Goal: Communication & Community: Share content

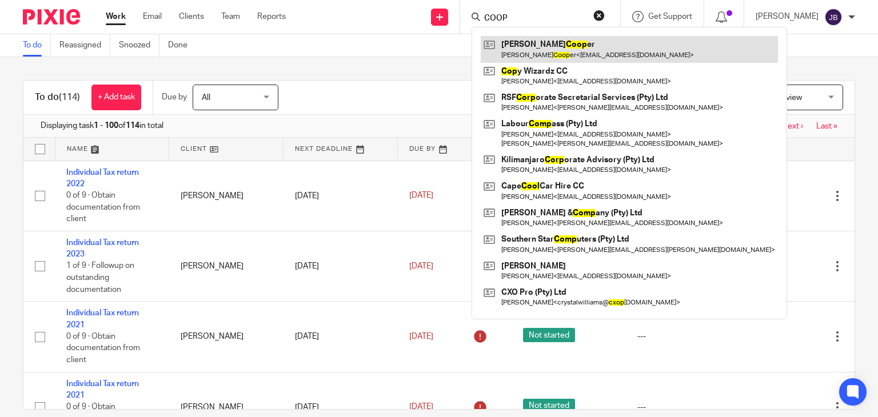
type input "COOP"
click at [578, 40] on link at bounding box center [629, 49] width 297 height 26
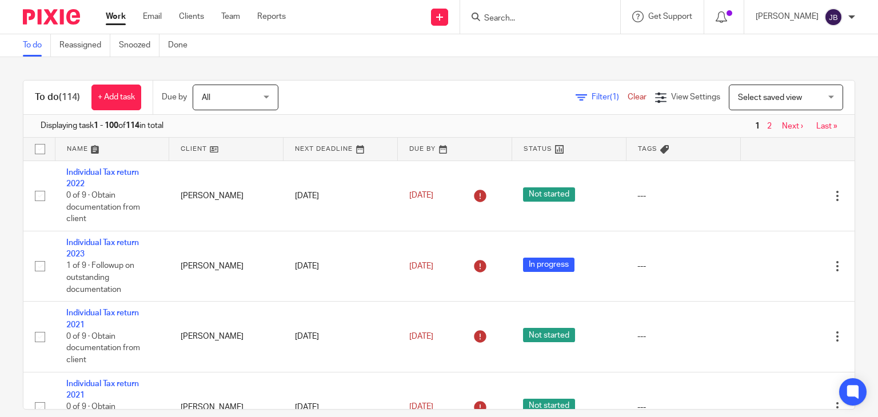
click at [523, 21] on input "Search" at bounding box center [534, 19] width 103 height 10
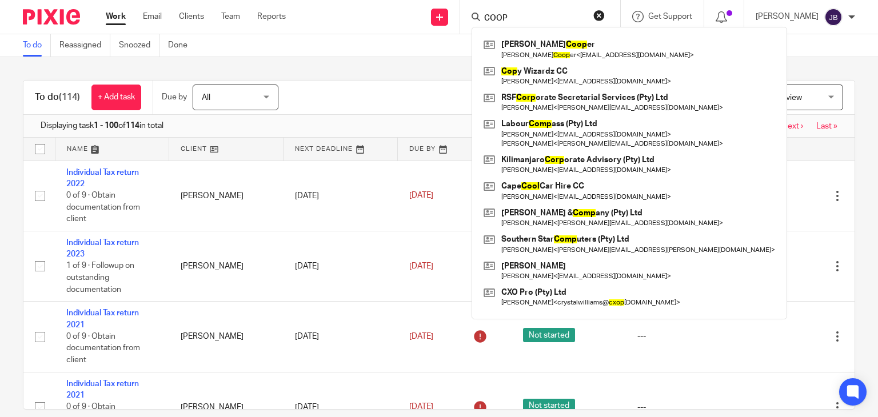
type input "COOP"
click at [446, 63] on div "To do (114) + Add task Due by All All Today Tomorrow This week Next week This m…" at bounding box center [439, 237] width 878 height 360
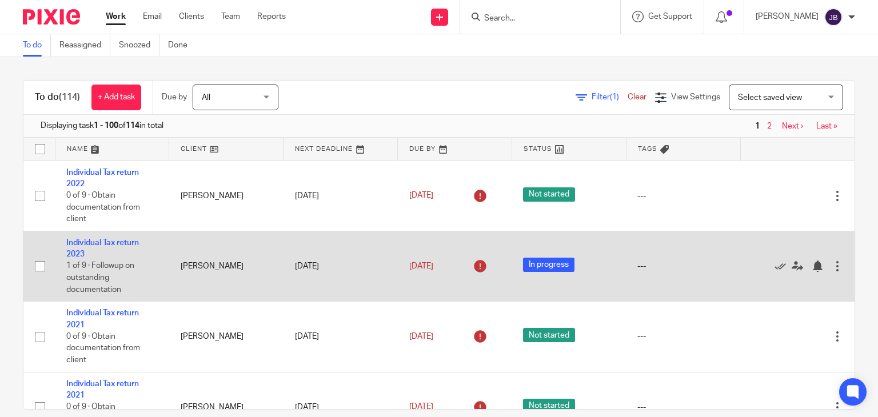
drag, startPoint x: 347, startPoint y: 286, endPoint x: 333, endPoint y: 273, distance: 19.0
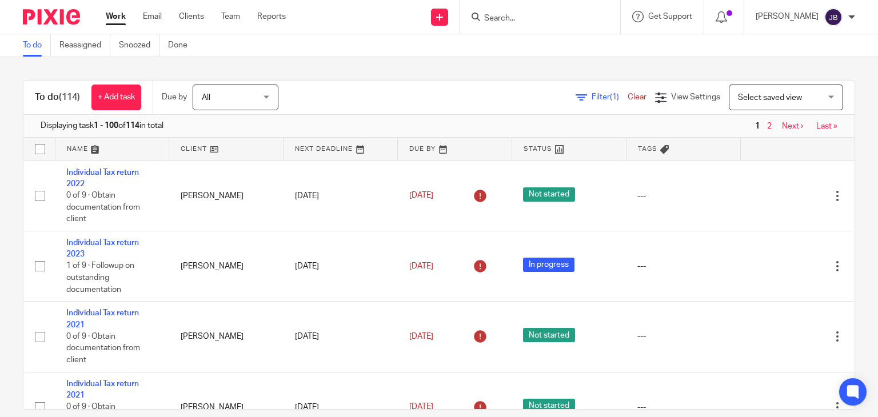
drag, startPoint x: 333, startPoint y: 273, endPoint x: 274, endPoint y: 66, distance: 214.7
click at [274, 66] on div "To do (114) + Add task Due by All All Today Tomorrow This week Next week This m…" at bounding box center [439, 237] width 878 height 360
click at [518, 15] on input "Search" at bounding box center [534, 19] width 103 height 10
click at [498, 67] on div "To do (114) + Add task Due by All All Today Tomorrow This week Next week This m…" at bounding box center [439, 237] width 878 height 360
click at [506, 21] on input "Search" at bounding box center [534, 19] width 103 height 10
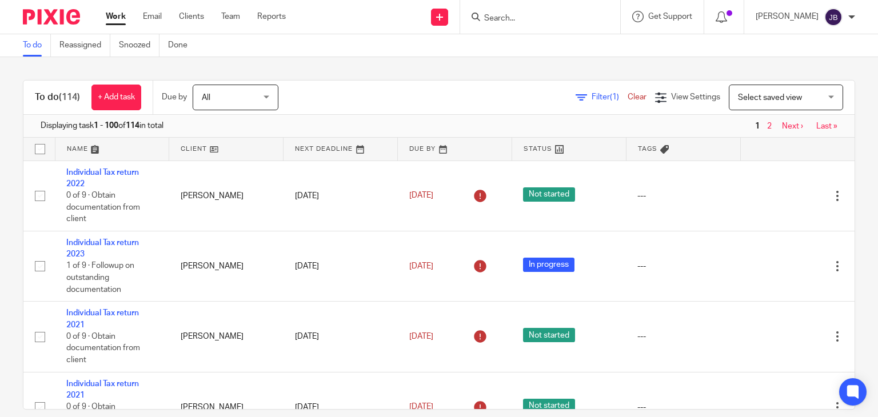
click at [490, 68] on div "To do (114) + Add task Due by All All Today Tomorrow This week Next week This m…" at bounding box center [439, 237] width 878 height 360
click at [520, 16] on input "Search" at bounding box center [534, 19] width 103 height 10
click at [492, 60] on div "To do (114) + Add task Due by All All Today Tomorrow This week Next week This m…" at bounding box center [439, 237] width 878 height 360
click at [515, 18] on input "Search" at bounding box center [534, 19] width 103 height 10
click at [494, 65] on div "To do (114) + Add task Due by All All Today Tomorrow This week Next week This m…" at bounding box center [439, 237] width 878 height 360
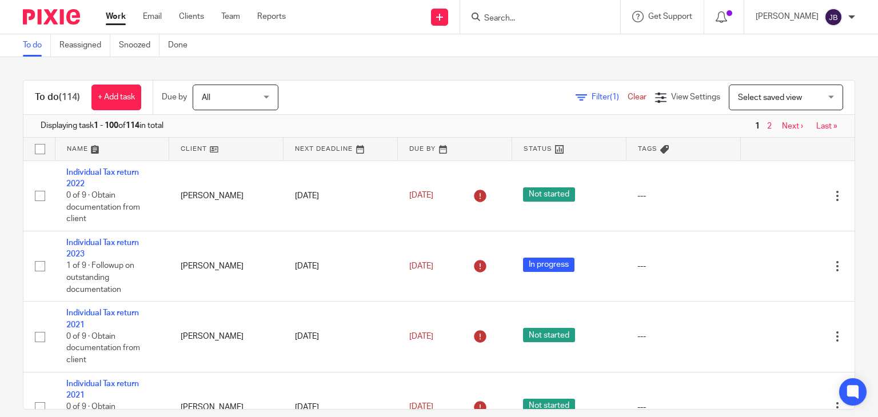
click at [515, 14] on input "Search" at bounding box center [534, 19] width 103 height 10
click at [490, 63] on div "To do (114) + Add task Due by All All Today Tomorrow This week Next week This m…" at bounding box center [439, 237] width 878 height 360
click at [519, 19] on input "Search" at bounding box center [534, 19] width 103 height 10
click at [503, 59] on div "To do (114) + Add task Due by All All Today Tomorrow This week Next week This m…" at bounding box center [439, 237] width 878 height 360
click at [517, 17] on input "Search" at bounding box center [534, 19] width 103 height 10
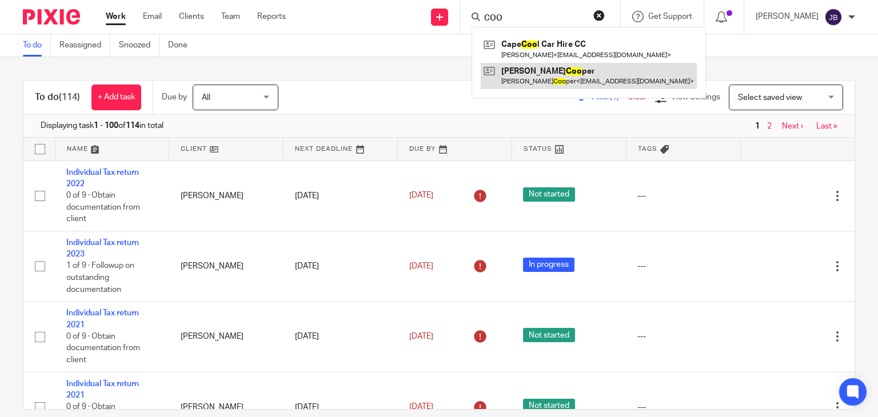
type input "COO"
click at [534, 73] on link at bounding box center [589, 76] width 216 height 26
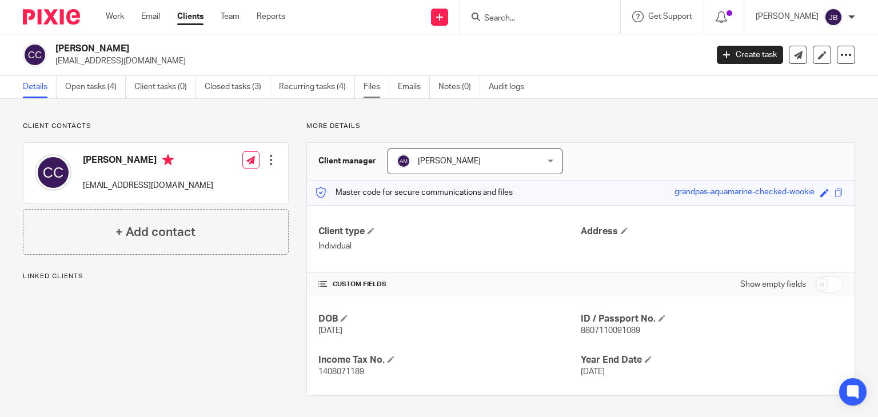
click at [364, 88] on link "Files" at bounding box center [377, 87] width 26 height 22
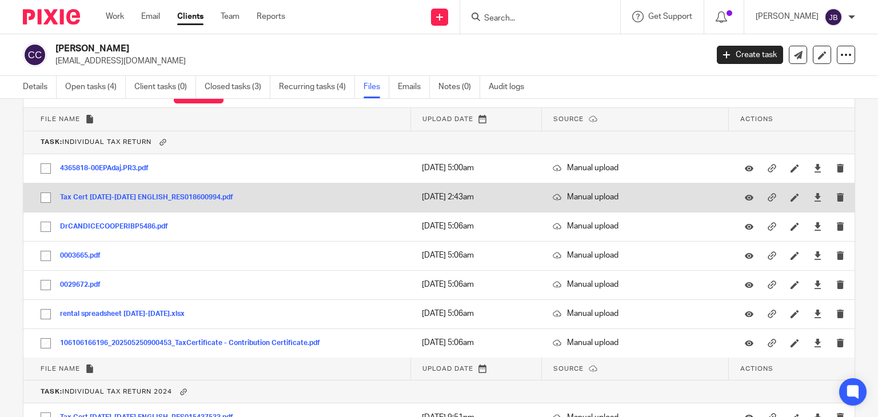
scroll to position [114, 0]
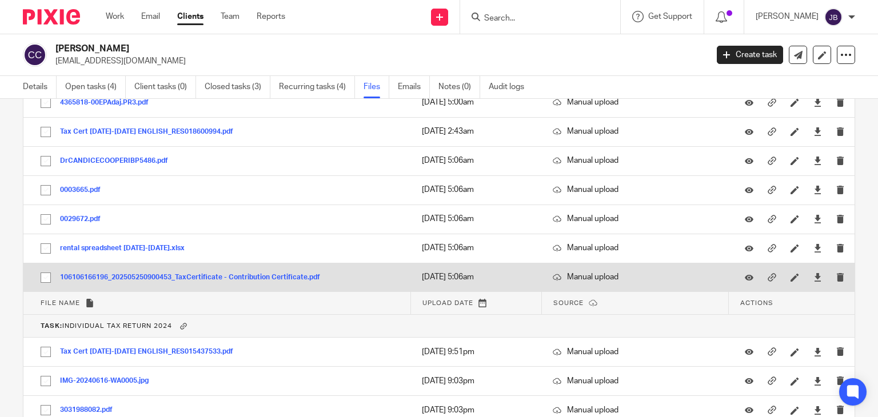
click at [169, 277] on button "106106166196_202505250900453_TaxCertificate - Contribution Certificate.pdf" at bounding box center [194, 278] width 269 height 8
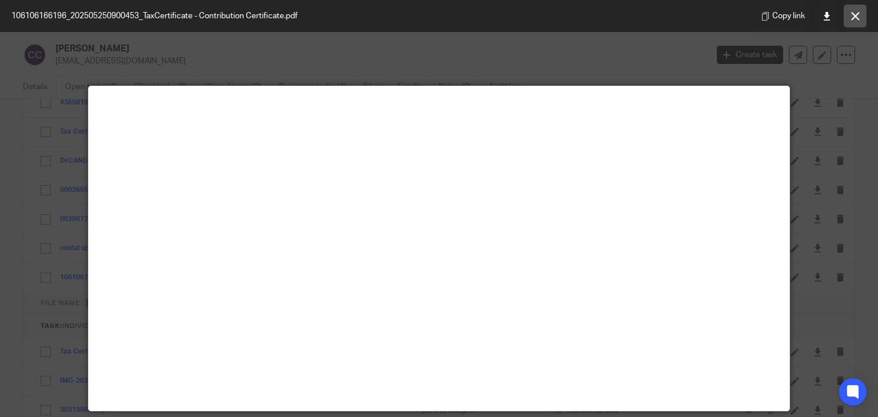
click at [851, 19] on icon at bounding box center [855, 16] width 9 height 9
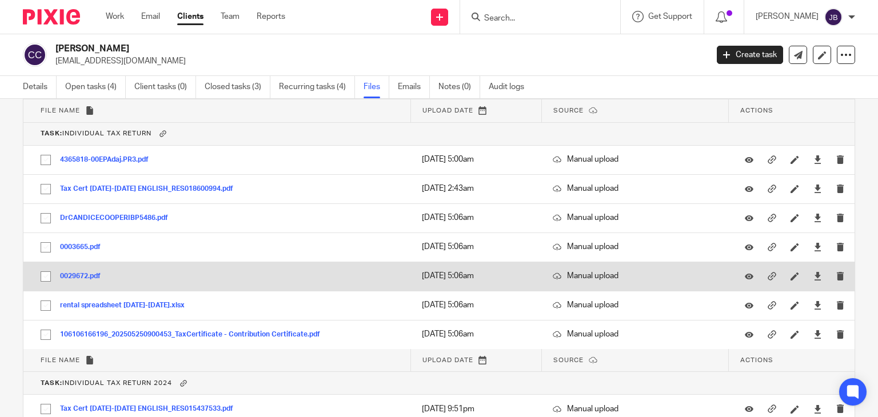
scroll to position [57, 0]
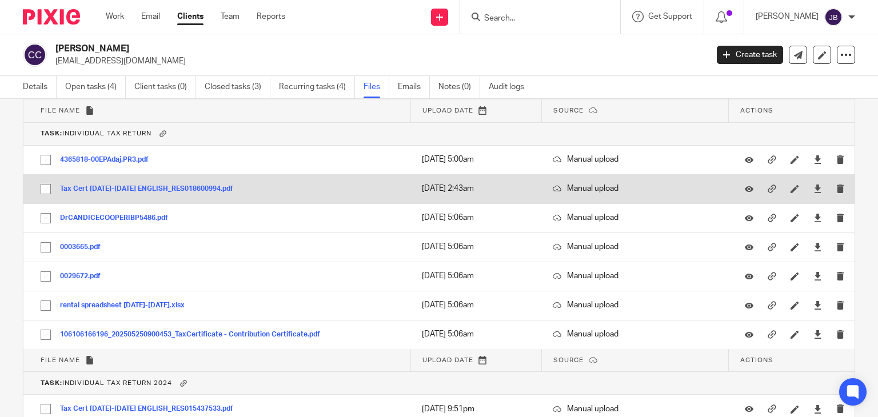
click at [140, 190] on button "Tax Cert 2024-2025 ENGLISH_RES018600994.pdf" at bounding box center [151, 189] width 182 height 8
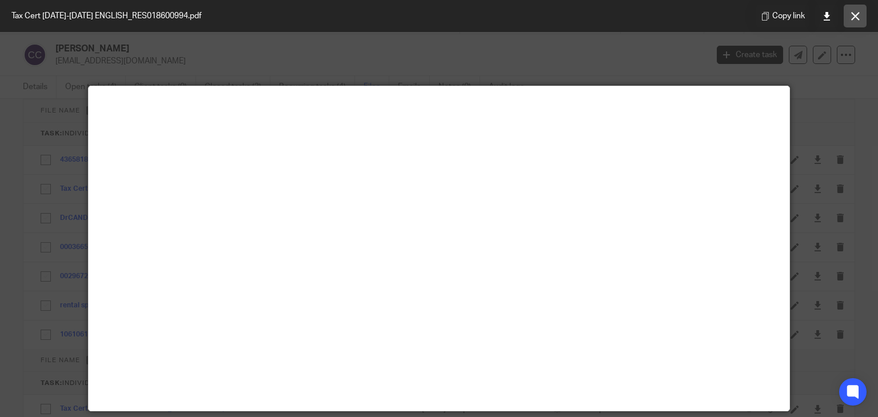
click at [851, 15] on icon at bounding box center [855, 16] width 9 height 9
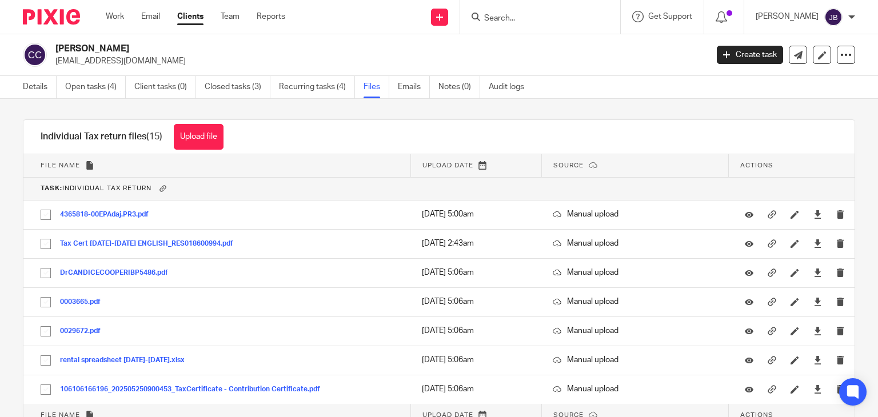
scroll to position [0, 0]
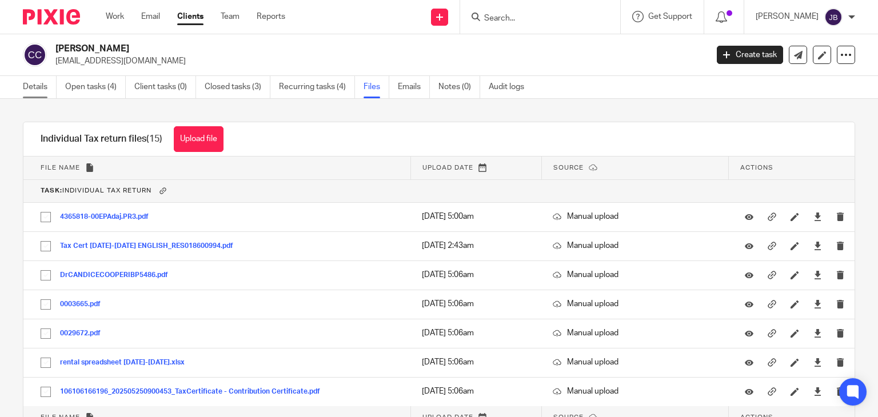
click at [27, 88] on link "Details" at bounding box center [40, 87] width 34 height 22
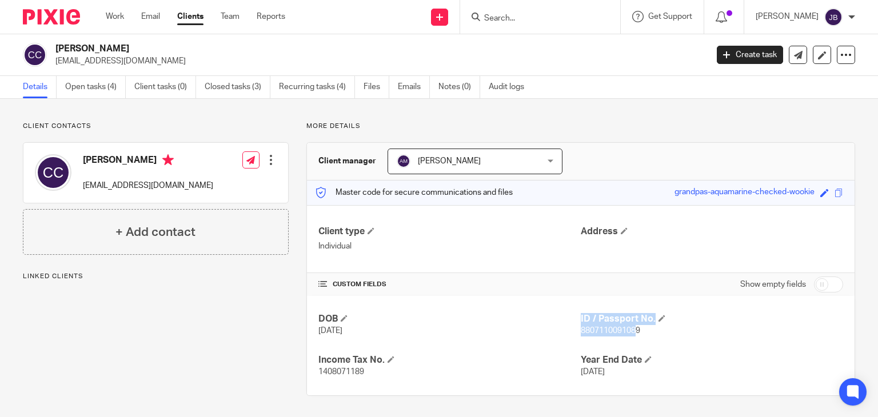
drag, startPoint x: 574, startPoint y: 331, endPoint x: 630, endPoint y: 329, distance: 56.1
click at [630, 329] on div "DOB [DATE] ID / Passport No. 8807110091089 Income Tax No. 1408071189 Year End D…" at bounding box center [581, 346] width 548 height 100
click at [632, 328] on span "8807110091089" at bounding box center [610, 331] width 59 height 8
click at [581, 328] on span "8807110091089" at bounding box center [610, 331] width 59 height 8
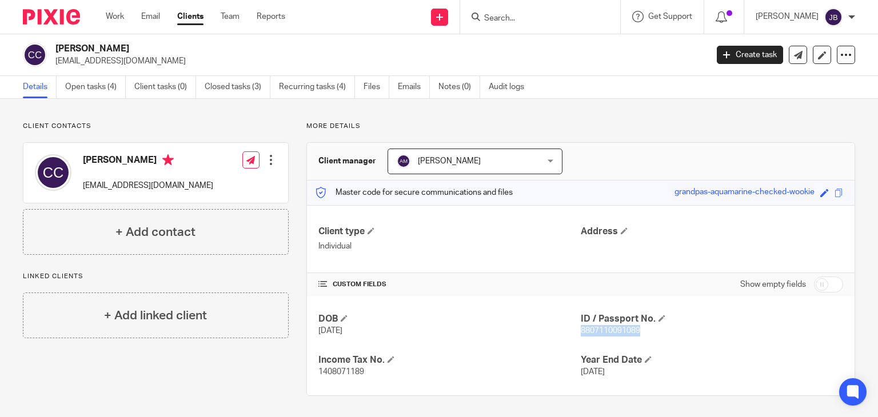
copy span "8807110091089"
click at [385, 83] on link "Files" at bounding box center [377, 87] width 26 height 22
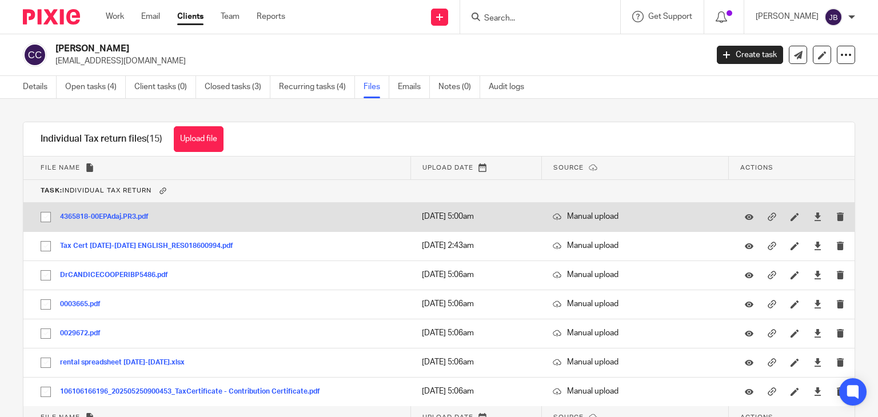
click at [107, 220] on button "4365818-00EPAdaj.PR3.pdf" at bounding box center [108, 217] width 97 height 8
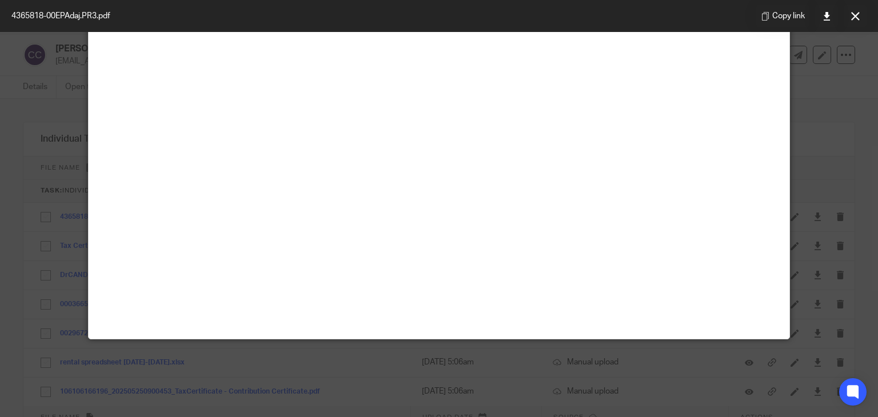
scroll to position [80, 0]
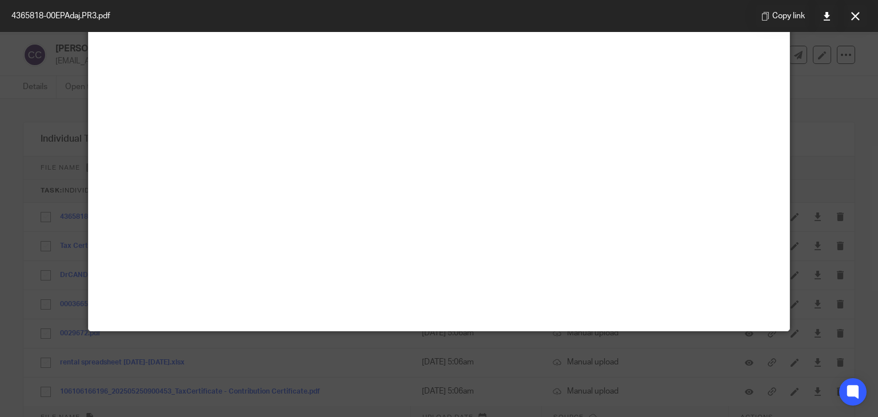
click at [363, 353] on div at bounding box center [439, 208] width 878 height 417
click at [855, 12] on icon at bounding box center [855, 16] width 9 height 9
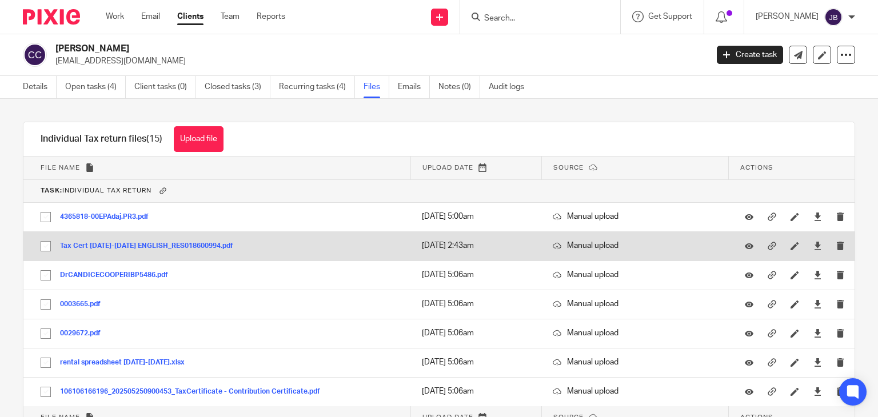
click at [139, 245] on button "Tax Cert 2024-2025 ENGLISH_RES018600994.pdf" at bounding box center [151, 246] width 182 height 8
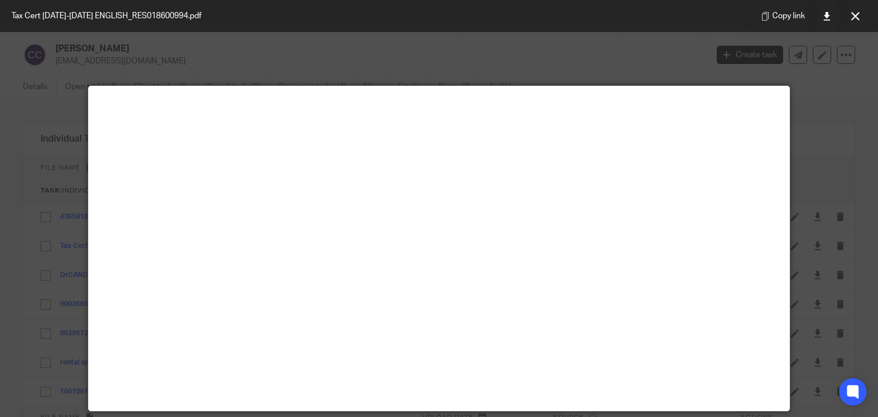
scroll to position [57, 0]
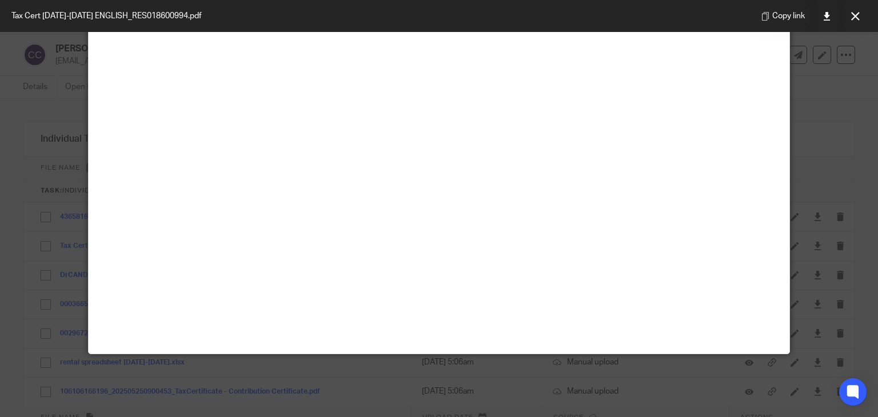
click at [853, 13] on icon at bounding box center [855, 16] width 9 height 9
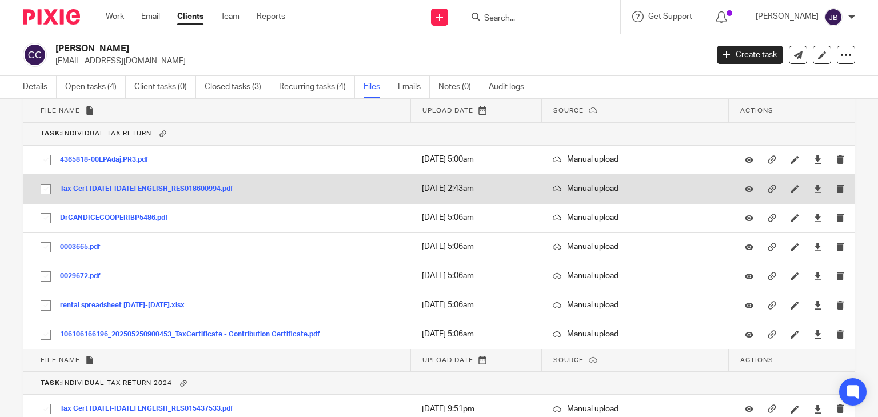
click at [166, 186] on button "Tax Cert 2024-2025 ENGLISH_RES018600994.pdf" at bounding box center [151, 189] width 182 height 8
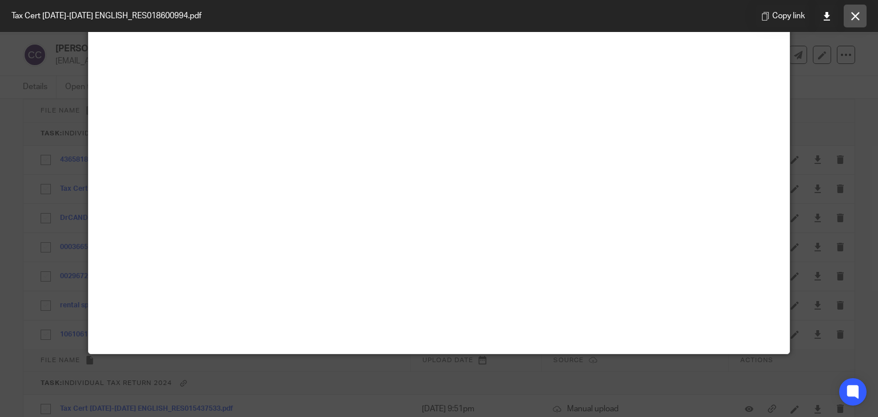
click at [850, 22] on button at bounding box center [855, 16] width 23 height 23
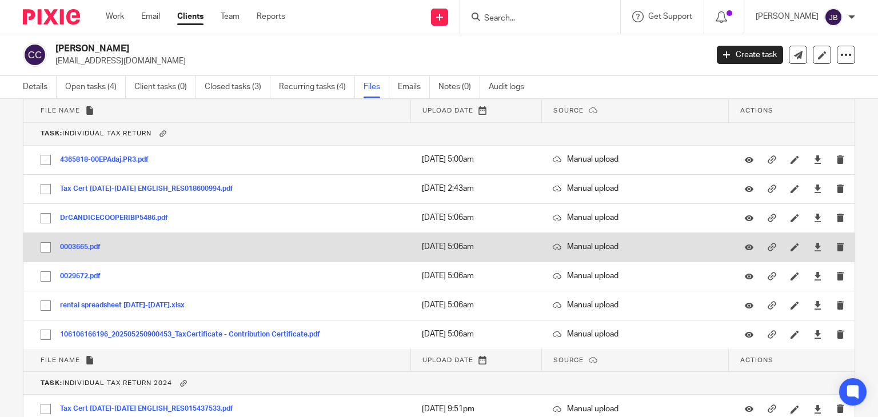
click at [91, 246] on button "0003665.pdf" at bounding box center [84, 248] width 49 height 8
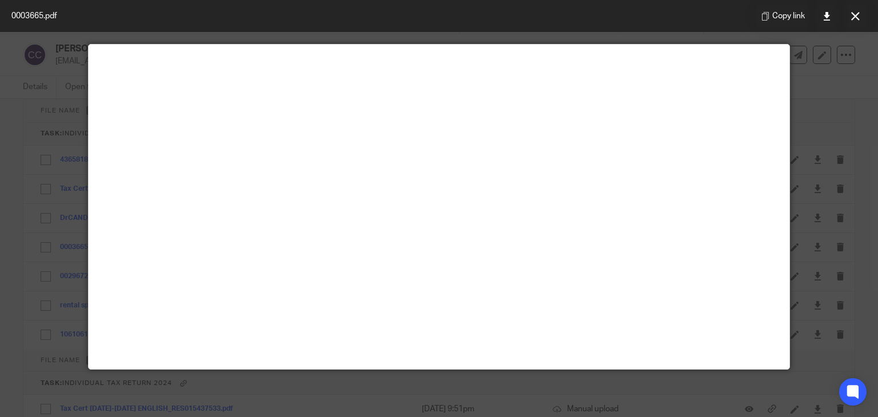
scroll to position [23, 0]
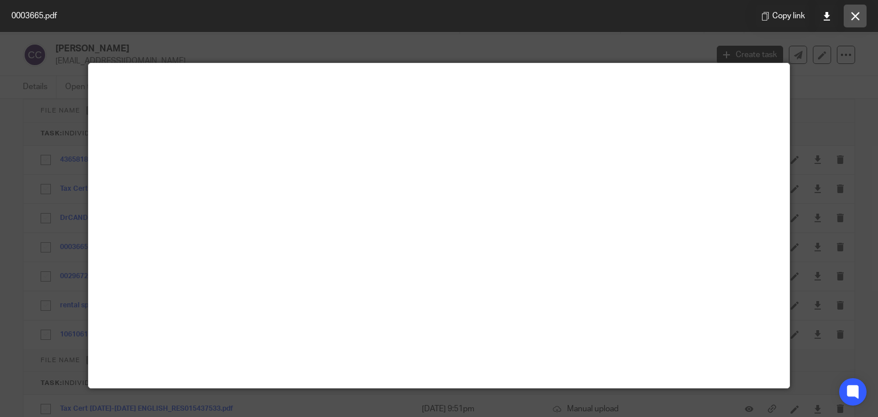
click at [853, 19] on icon at bounding box center [855, 16] width 9 height 9
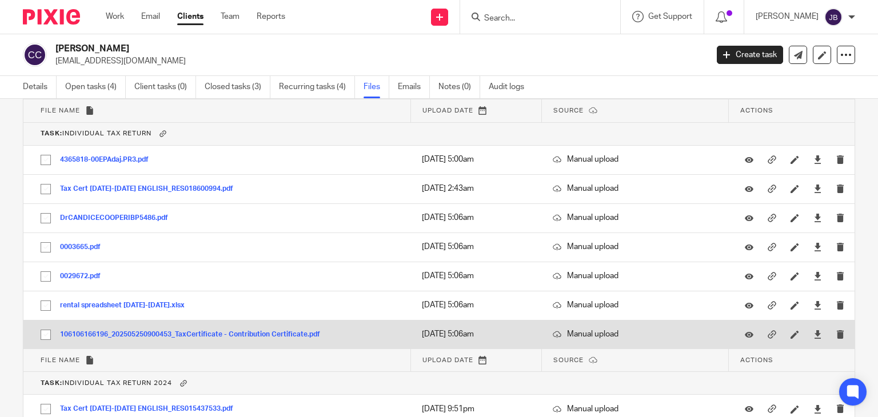
click at [170, 331] on button "106106166196_202505250900453_TaxCertificate - Contribution Certificate.pdf" at bounding box center [194, 335] width 269 height 8
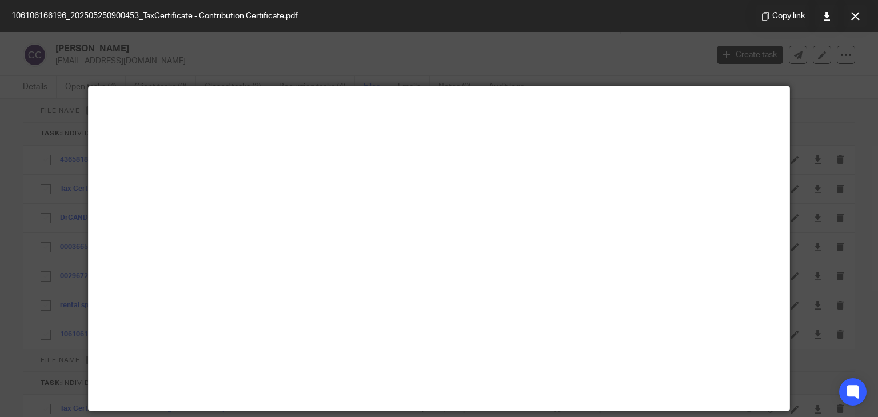
scroll to position [57, 0]
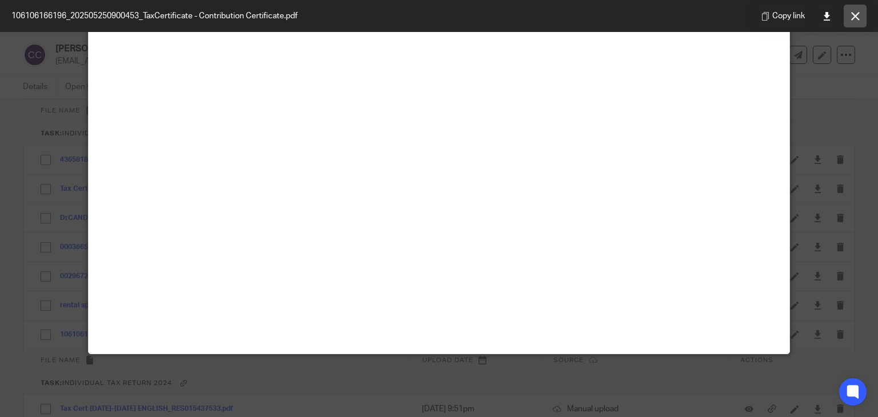
click at [855, 20] on icon at bounding box center [855, 16] width 9 height 9
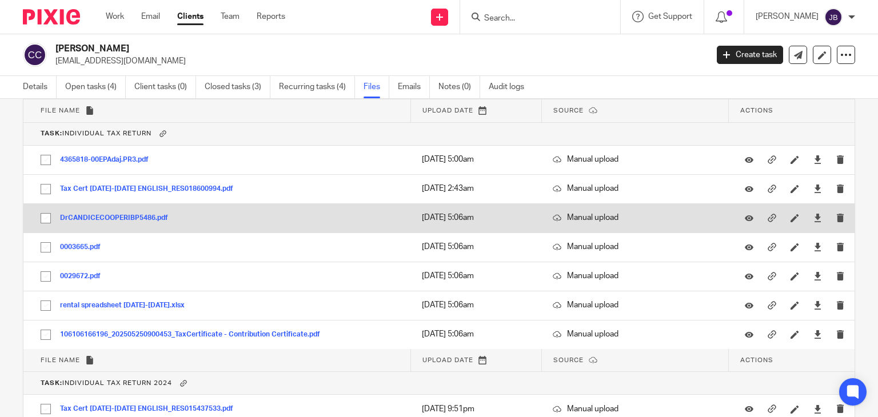
click at [101, 214] on button "DrCANDICECOOPERIBP5486.pdf" at bounding box center [118, 218] width 117 height 8
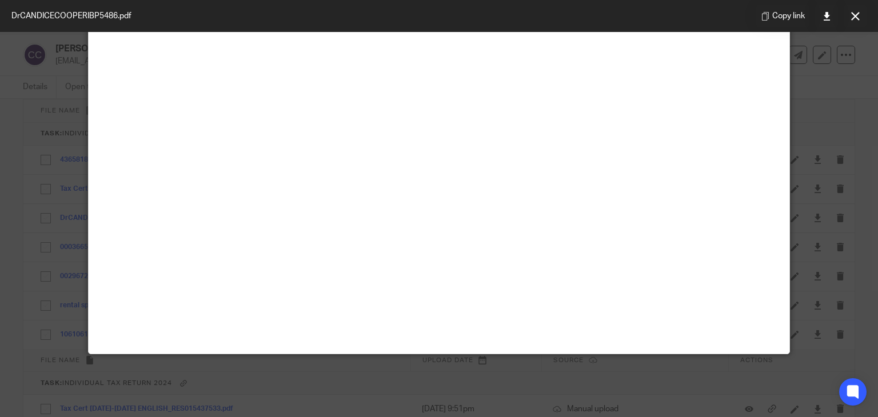
click at [855, 17] on icon at bounding box center [855, 16] width 9 height 9
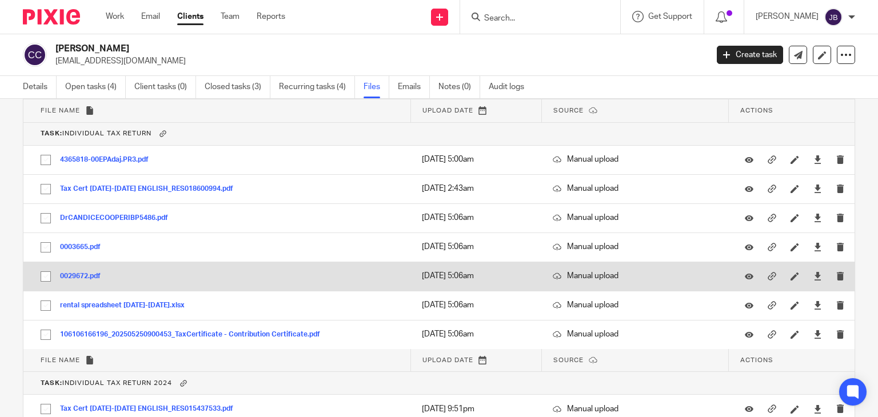
click at [82, 273] on button "0029672.pdf" at bounding box center [84, 277] width 49 height 8
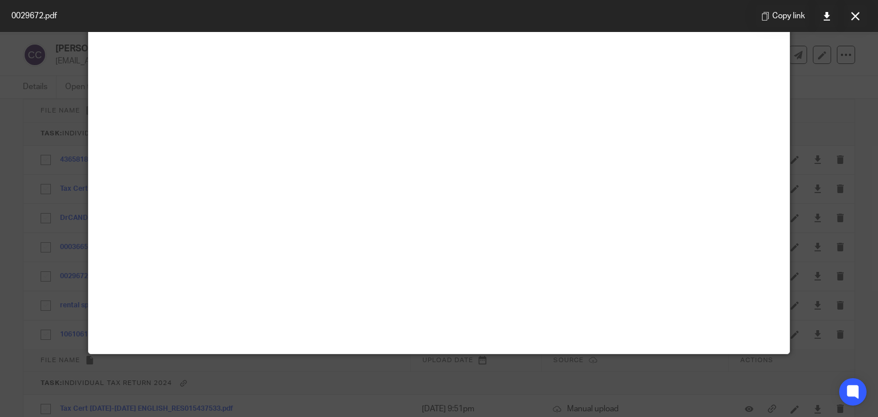
scroll to position [0, 0]
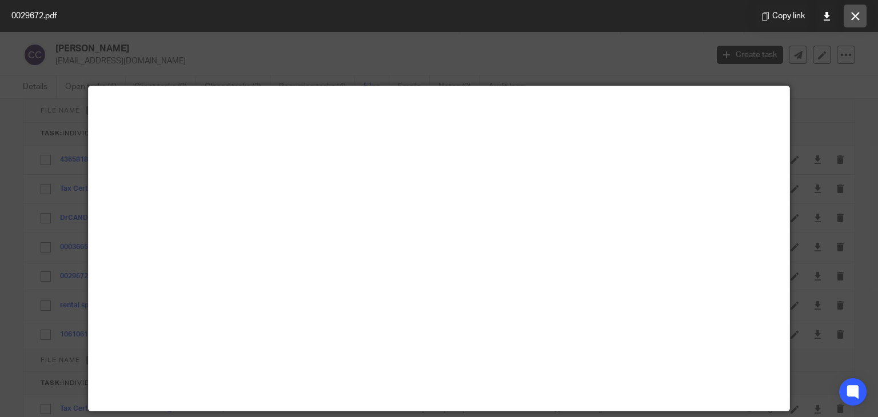
click at [853, 14] on icon at bounding box center [855, 16] width 9 height 9
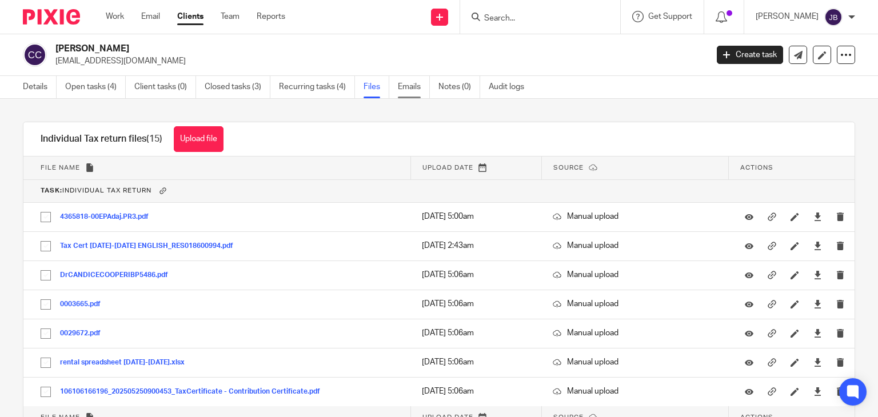
click at [406, 82] on link "Emails" at bounding box center [414, 87] width 32 height 22
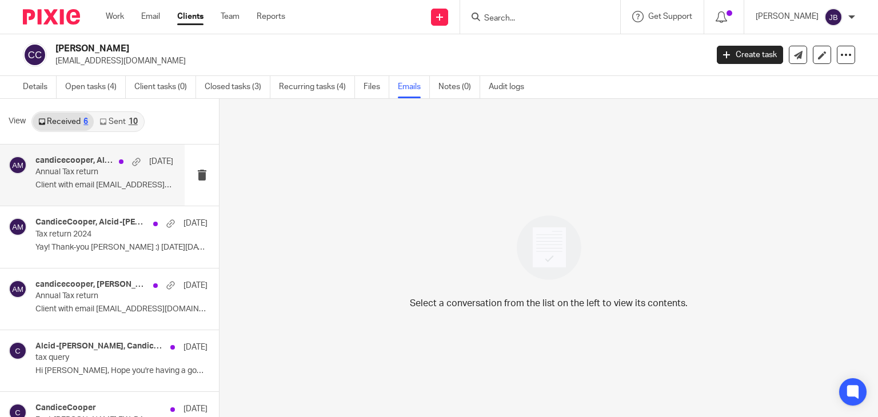
click at [88, 181] on p "Client with email [EMAIL_ADDRESS][DOMAIN_NAME]..." at bounding box center [104, 186] width 138 height 10
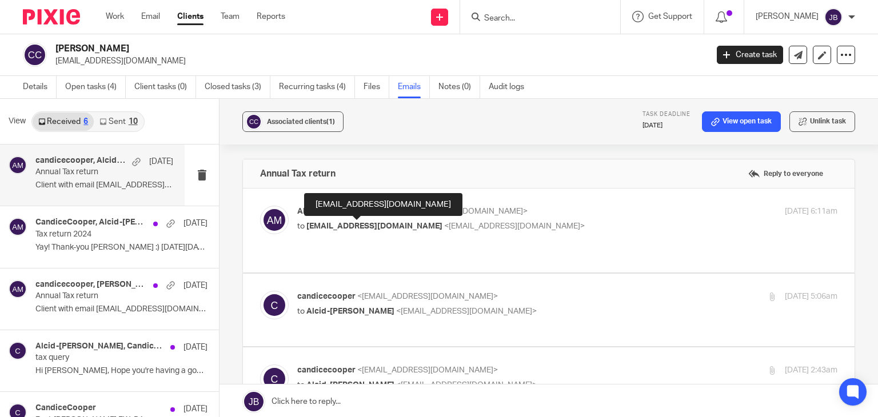
click at [356, 222] on span "[EMAIL_ADDRESS][DOMAIN_NAME]" at bounding box center [375, 226] width 136 height 8
checkbox input "true"
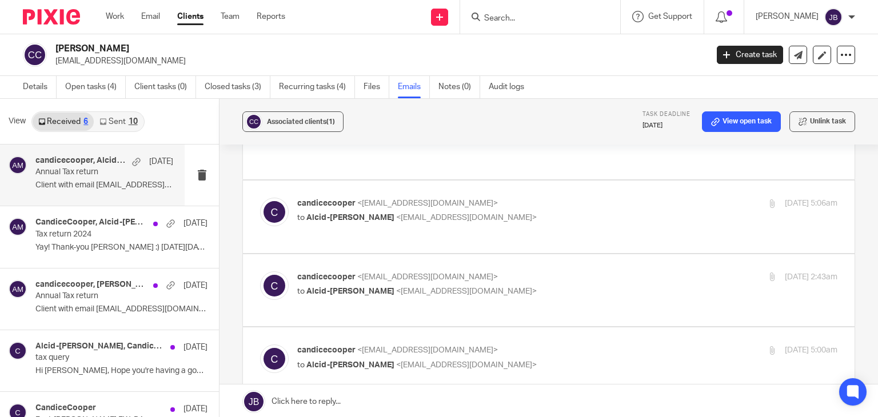
scroll to position [400, 0]
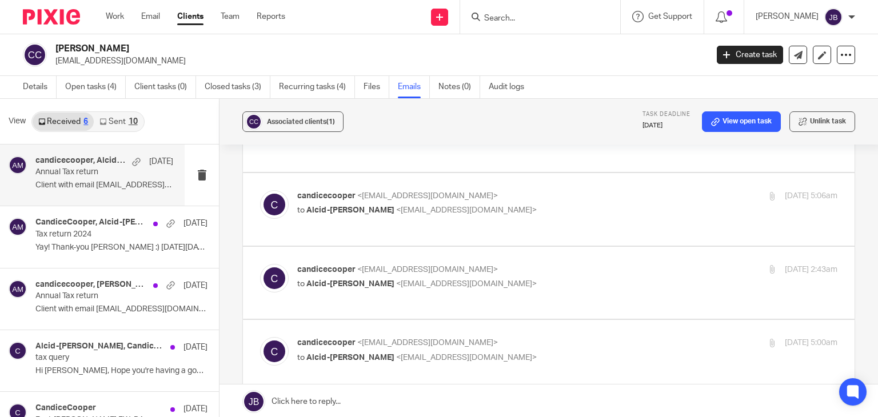
click at [460, 212] on label at bounding box center [549, 209] width 612 height 73
click at [260, 190] on input "checkbox" at bounding box center [260, 190] width 1 height 1
checkbox input "true"
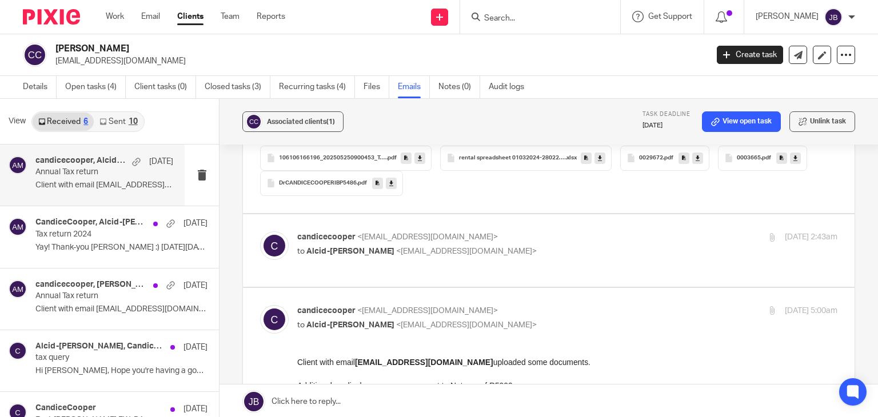
scroll to position [629, 0]
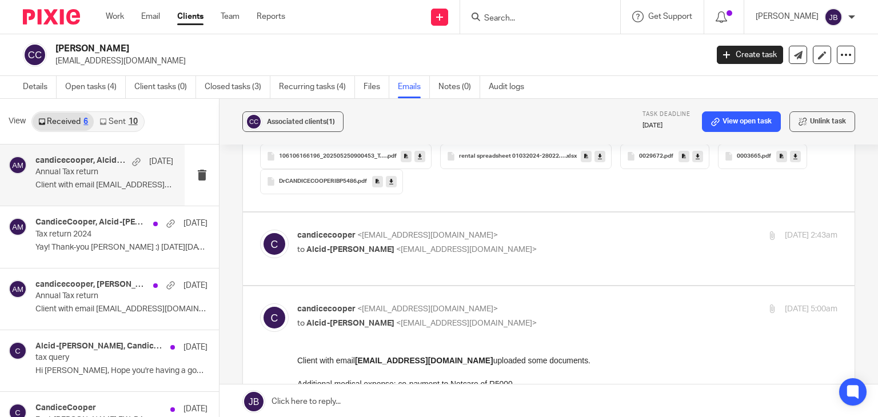
click at [360, 252] on label at bounding box center [549, 249] width 612 height 73
click at [260, 230] on input "checkbox" at bounding box center [260, 229] width 1 height 1
checkbox input "true"
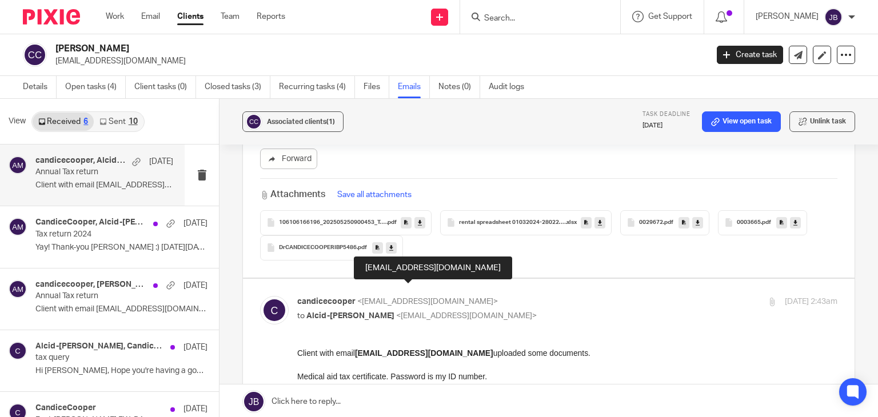
scroll to position [506, 0]
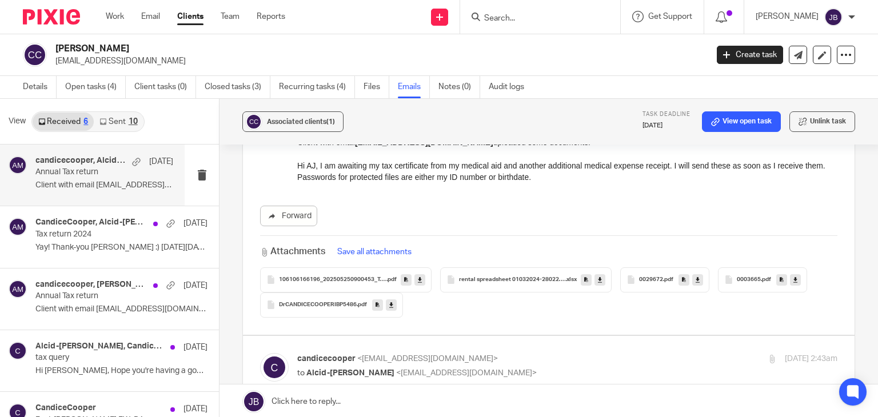
click at [464, 206] on div "Forward" at bounding box center [549, 216] width 578 height 21
click at [522, 21] on input "Search" at bounding box center [534, 19] width 103 height 10
paste input "8807110091089"
type input "8807110091089"
click at [560, 206] on div "Forward" at bounding box center [549, 216] width 578 height 21
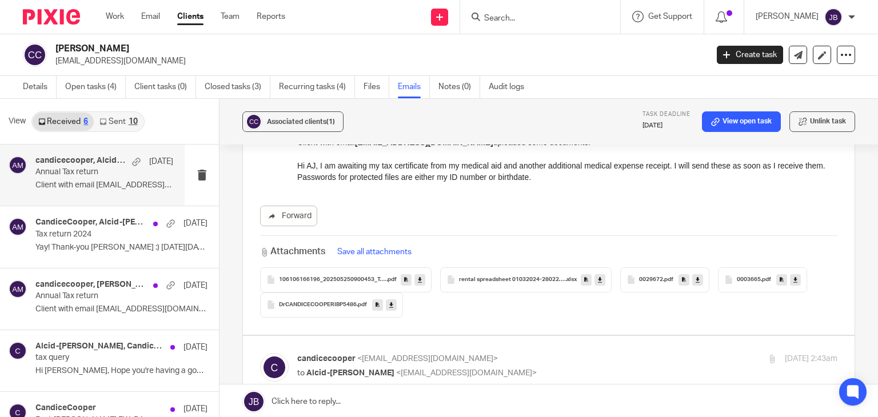
click at [666, 277] on span ".pdf" at bounding box center [668, 280] width 10 height 7
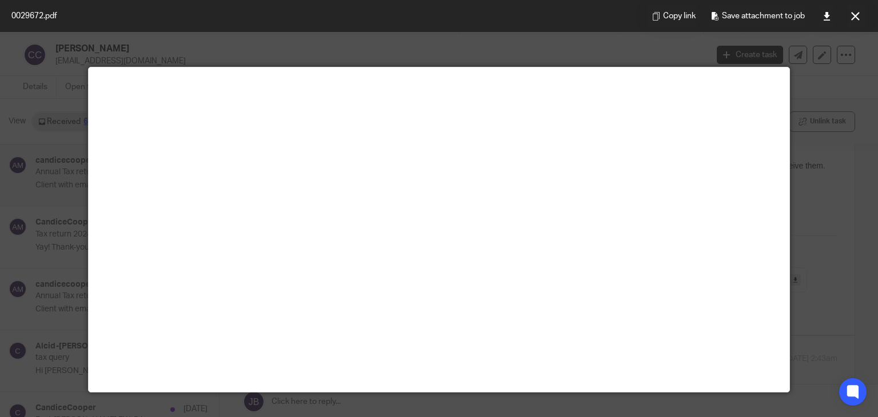
scroll to position [0, 0]
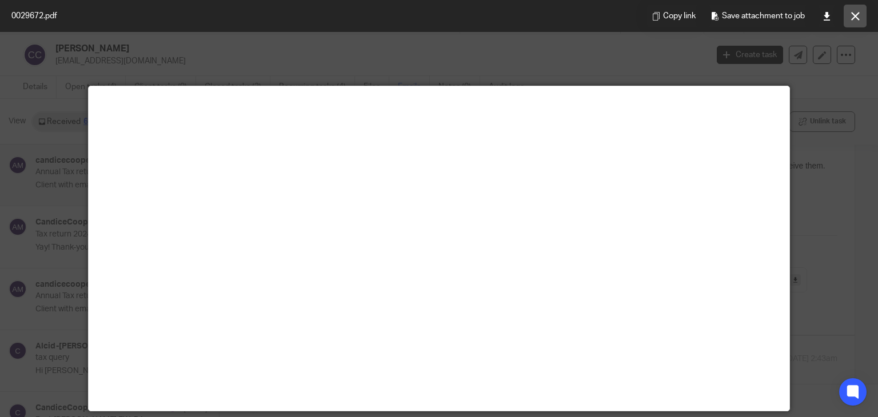
click at [862, 18] on button at bounding box center [855, 16] width 23 height 23
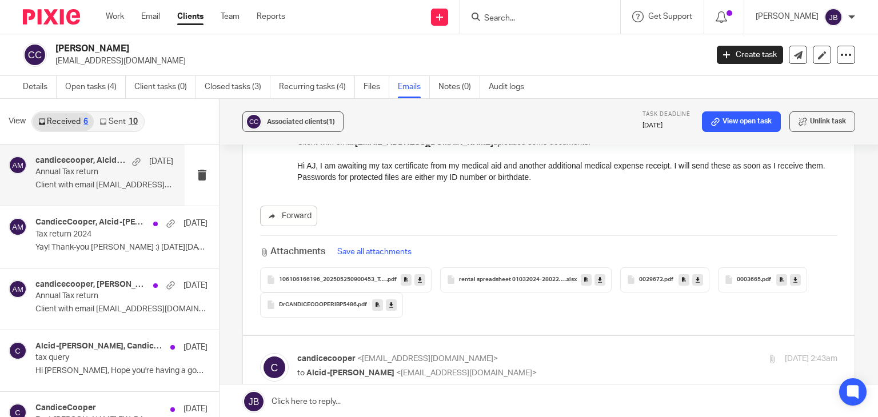
click at [754, 277] on span "0003665" at bounding box center [749, 280] width 24 height 7
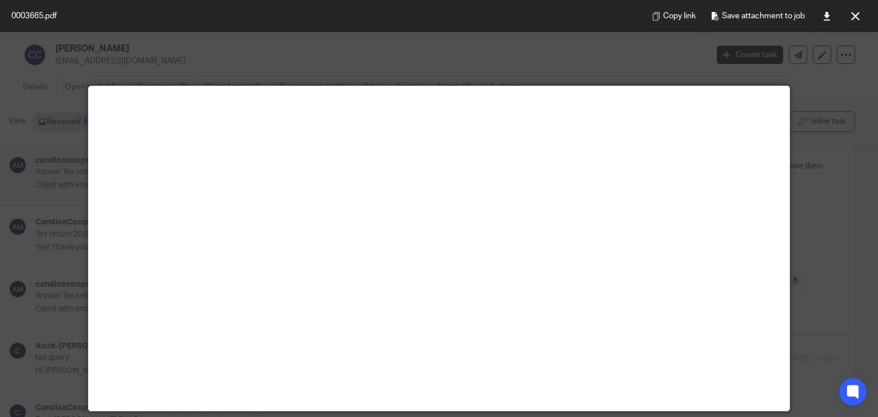
scroll to position [57, 0]
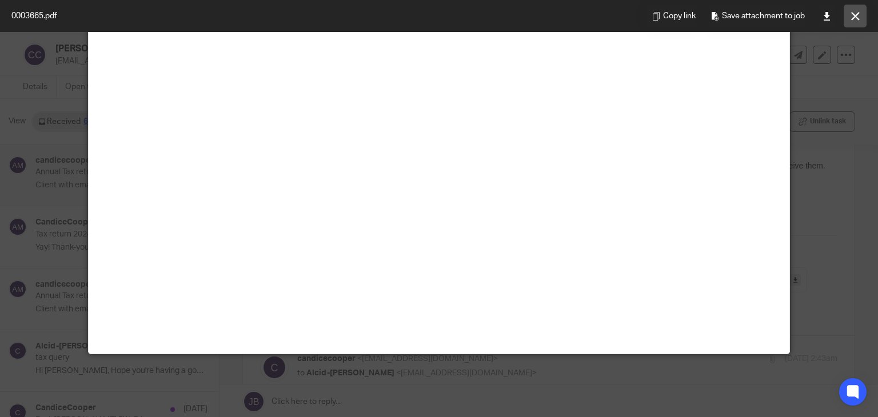
click at [858, 19] on icon at bounding box center [855, 16] width 9 height 9
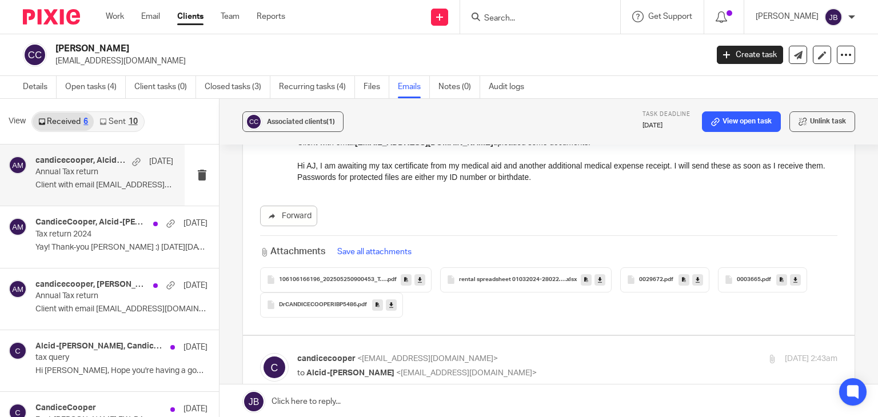
click at [349, 277] on span "106106166196_202505250900453_TaxCertificate - Contribution Certificate" at bounding box center [333, 280] width 108 height 7
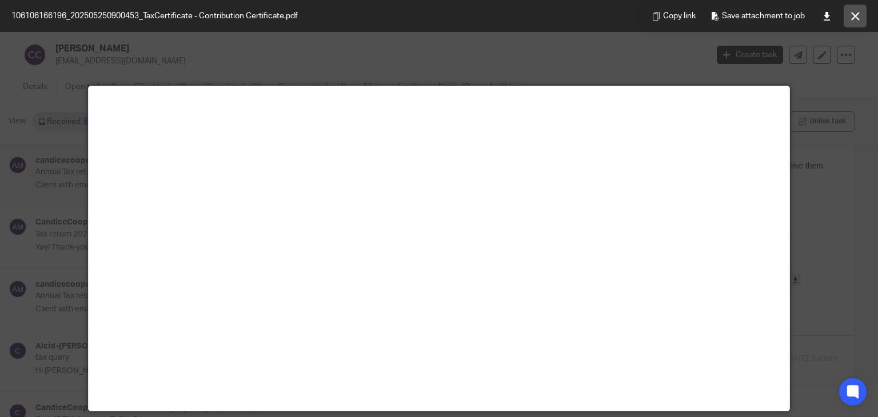
click at [850, 19] on button at bounding box center [855, 16] width 23 height 23
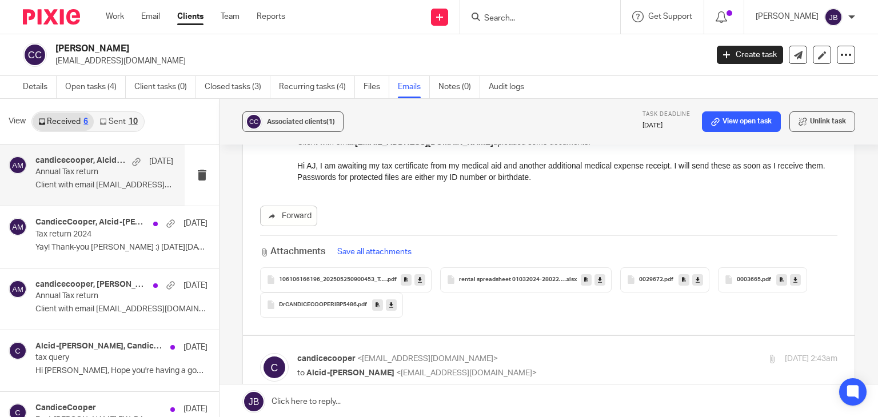
click at [530, 277] on span "rental spreadsheet 01032024-28022025" at bounding box center [512, 280] width 106 height 7
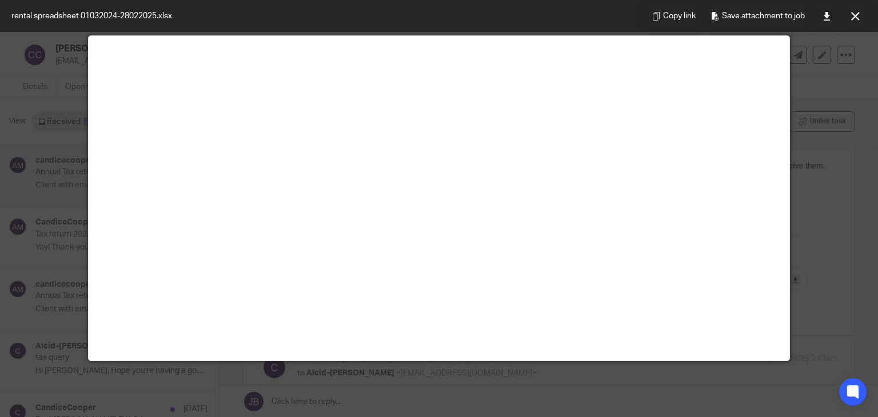
scroll to position [23, 0]
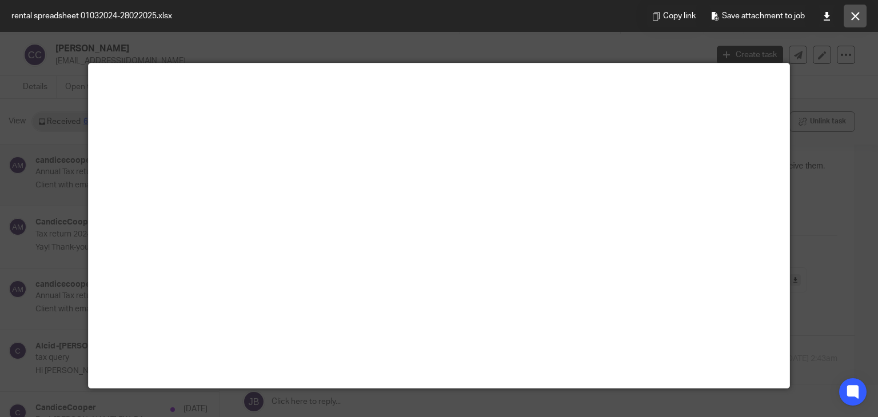
click at [857, 18] on icon at bounding box center [855, 16] width 9 height 9
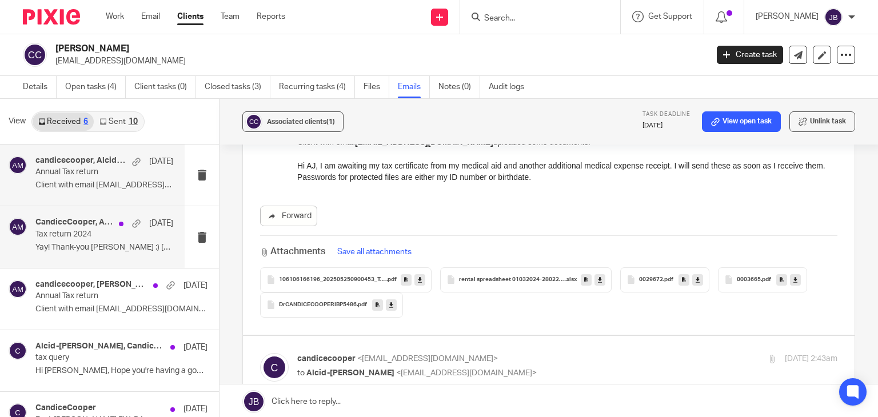
click at [96, 246] on p "Yay! Thank-you [PERSON_NAME] :) [DATE][DATE] at..." at bounding box center [104, 248] width 138 height 10
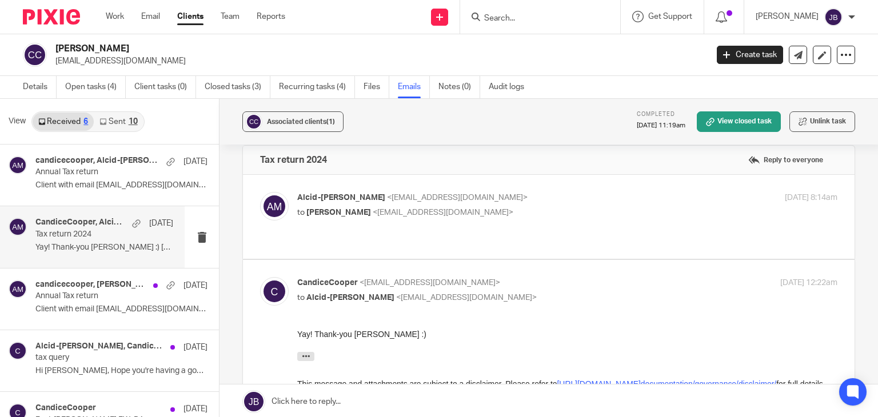
scroll to position [0, 0]
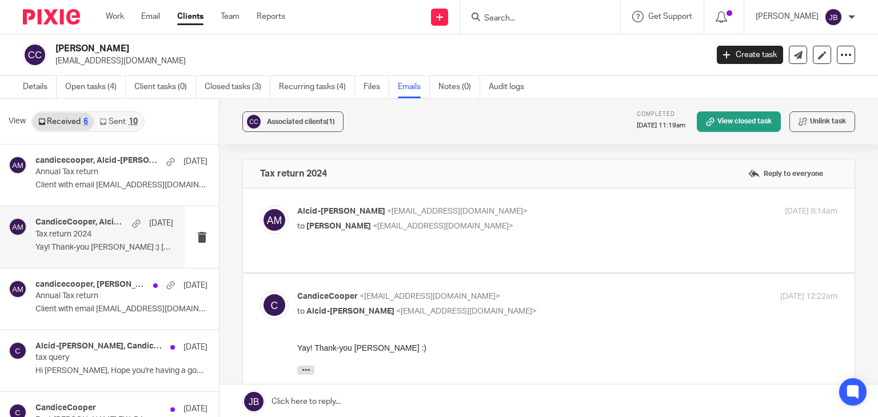
click at [491, 237] on div "Alcid-[PERSON_NAME] <[EMAIL_ADDRESS][DOMAIN_NAME]> to [PERSON_NAME] <[EMAIL_ADD…" at bounding box center [549, 231] width 578 height 50
click at [496, 217] on p "Alcid-[PERSON_NAME] <[EMAIL_ADDRESS][DOMAIN_NAME]>" at bounding box center [477, 212] width 360 height 12
checkbox input "true"
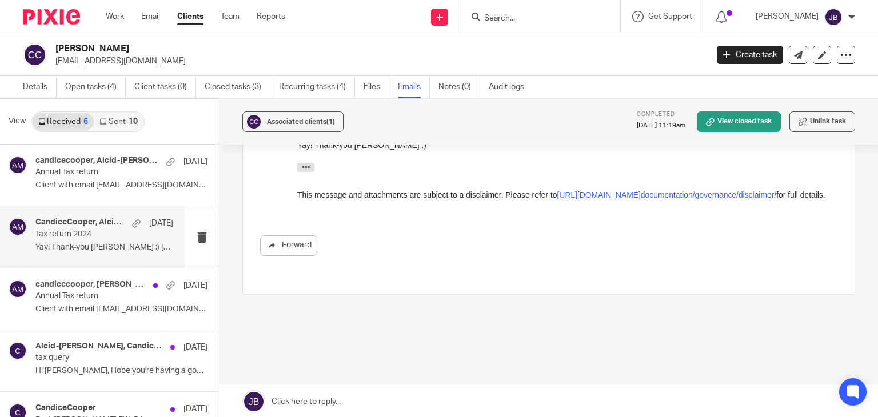
scroll to position [88, 0]
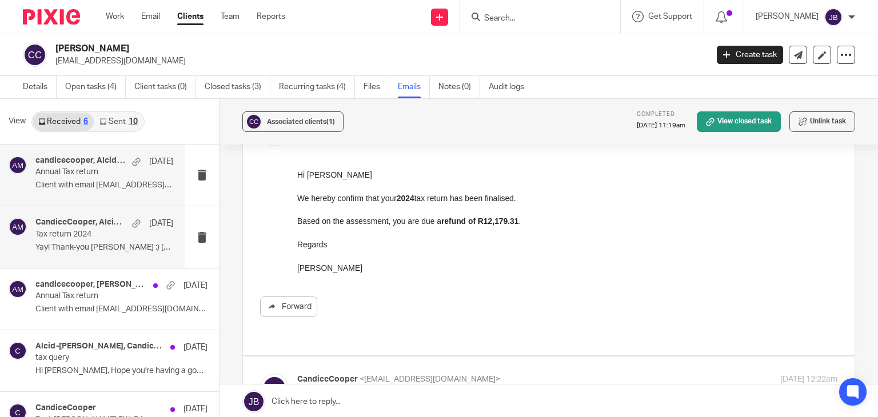
click at [112, 174] on p "Annual Tax return" at bounding box center [90, 173] width 110 height 10
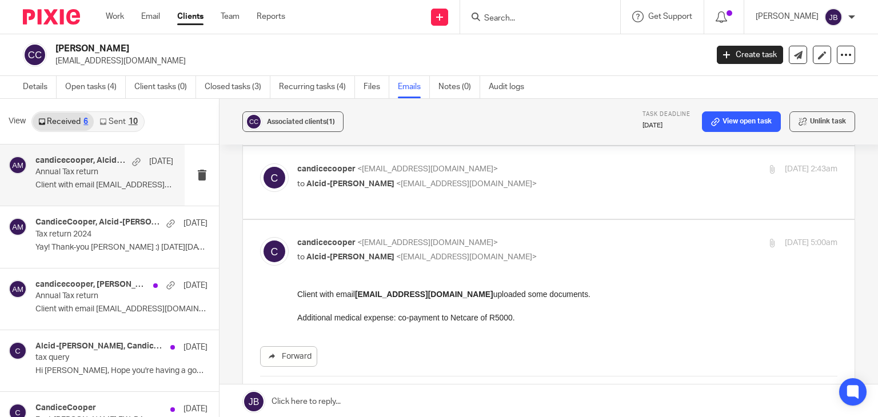
scroll to position [178, 0]
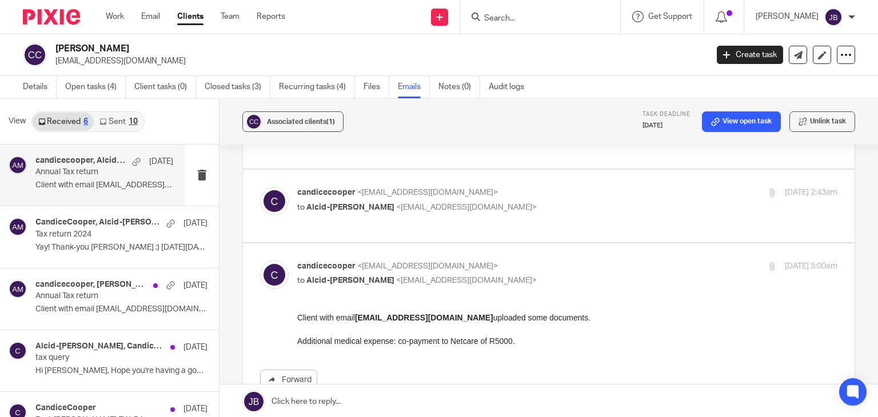
click at [528, 202] on p "to Alcid-[PERSON_NAME] <[EMAIL_ADDRESS][DOMAIN_NAME]>" at bounding box center [477, 208] width 360 height 12
checkbox input "true"
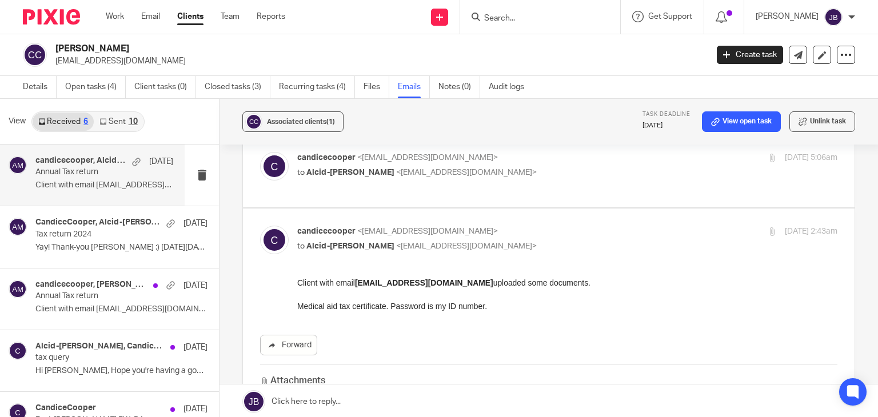
scroll to position [63, 0]
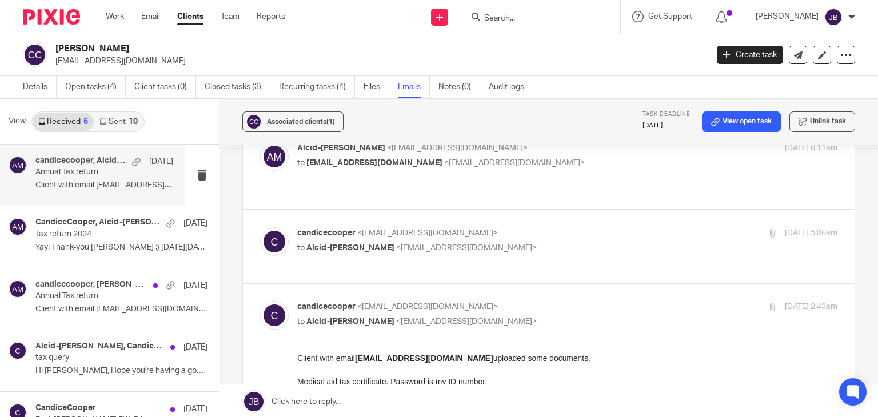
click at [512, 242] on p "to Alcid-[PERSON_NAME] <[EMAIL_ADDRESS][DOMAIN_NAME]>" at bounding box center [477, 248] width 360 height 12
checkbox input "true"
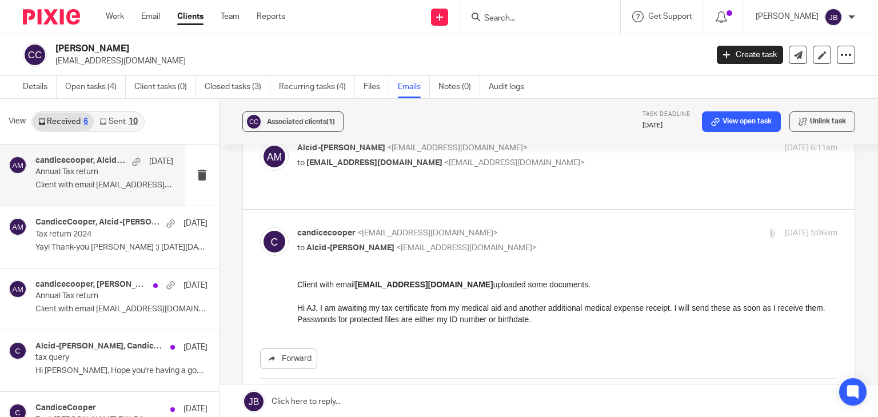
scroll to position [0, 0]
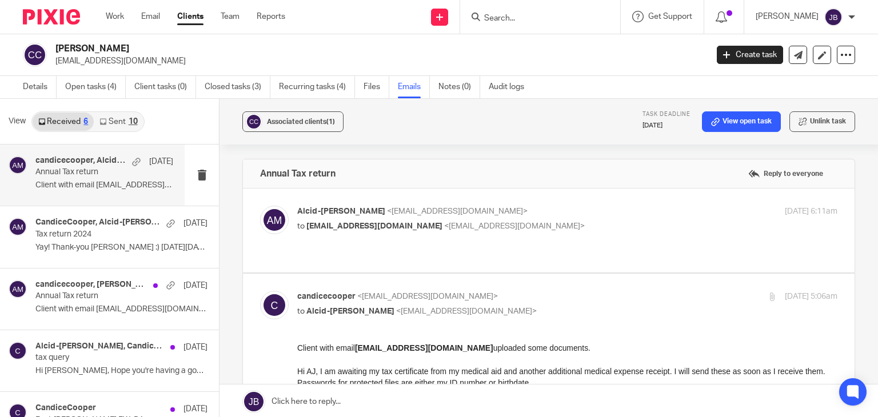
click at [515, 232] on p "to [EMAIL_ADDRESS][DOMAIN_NAME] <[EMAIL_ADDRESS][DOMAIN_NAME]>" at bounding box center [477, 227] width 360 height 12
checkbox input "true"
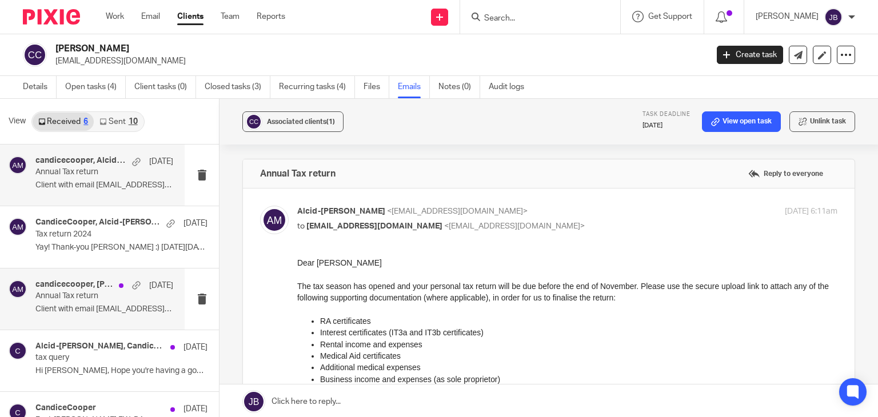
scroll to position [96, 0]
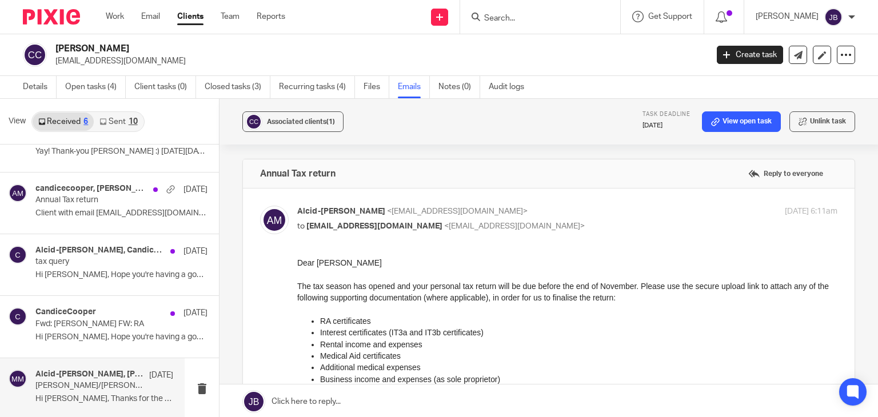
click at [87, 383] on p "[PERSON_NAME]/[PERSON_NAME] - SARS information" at bounding box center [90, 386] width 110 height 10
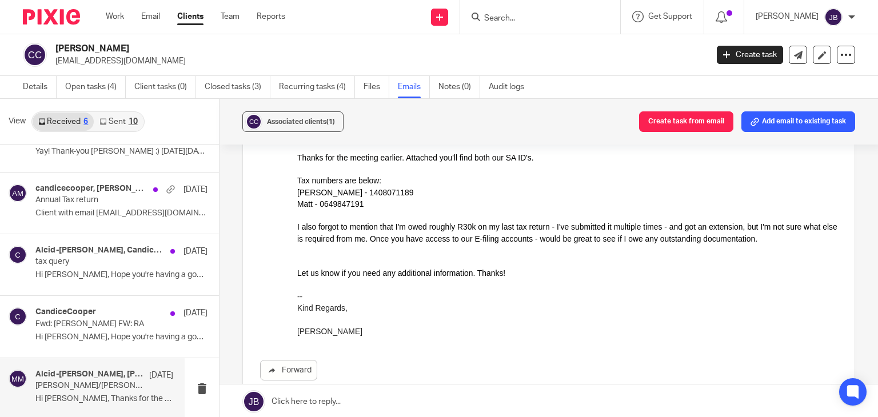
scroll to position [400, 0]
